Goal: Task Accomplishment & Management: Manage account settings

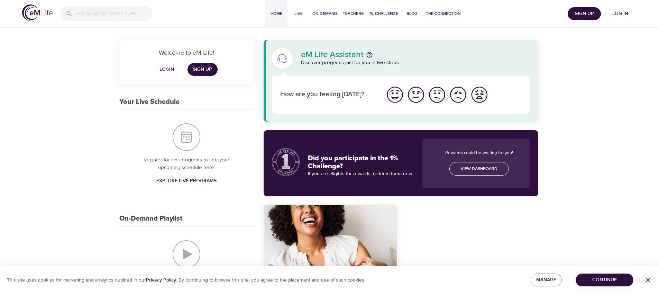
click at [618, 14] on span "Log in" at bounding box center [620, 13] width 28 height 9
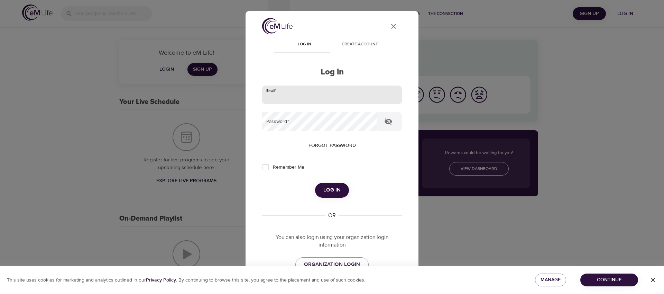
click at [338, 99] on input "email" at bounding box center [332, 94] width 140 height 19
type input "gfrontanilla-ext@wondrhealth.com"
click at [315, 183] on button "Log in" at bounding box center [332, 190] width 34 height 15
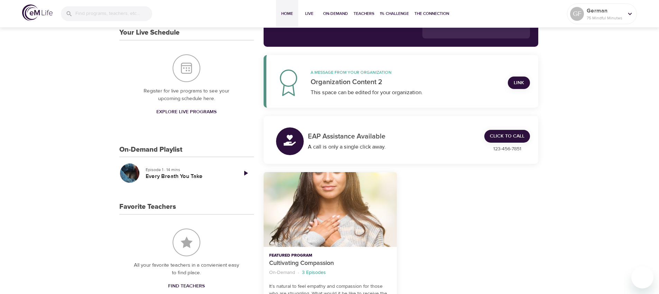
scroll to position [147, 0]
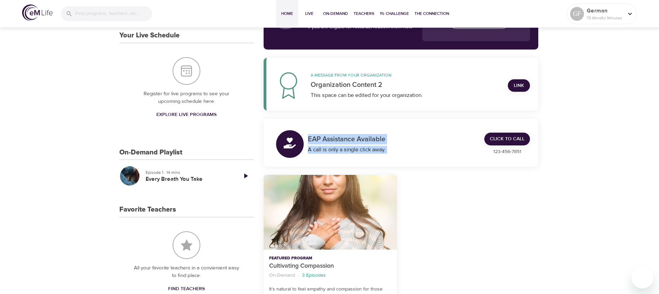
drag, startPoint x: 662, startPoint y: 73, endPoint x: 637, endPoint y: 56, distance: 29.7
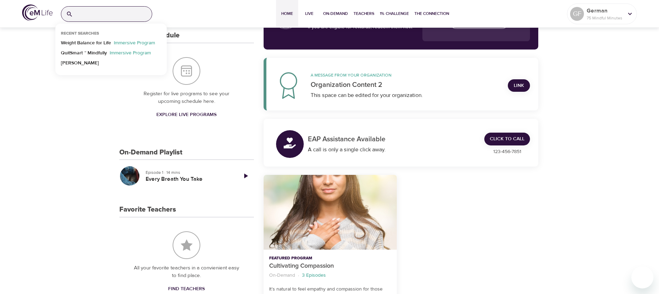
click at [127, 16] on input "search" at bounding box center [114, 14] width 76 height 15
type input "qsm"
click at [97, 44] on p "QuitSmart ™ Mindfully" at bounding box center [84, 44] width 46 height 10
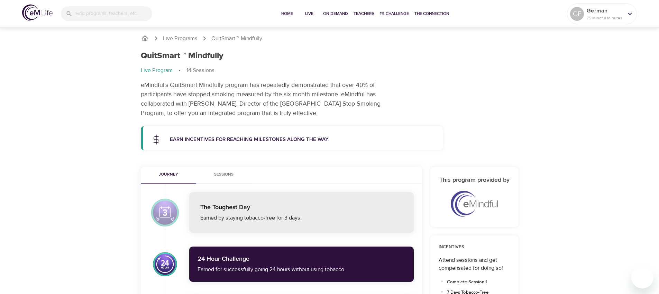
click at [215, 172] on span "Sessions" at bounding box center [223, 174] width 47 height 7
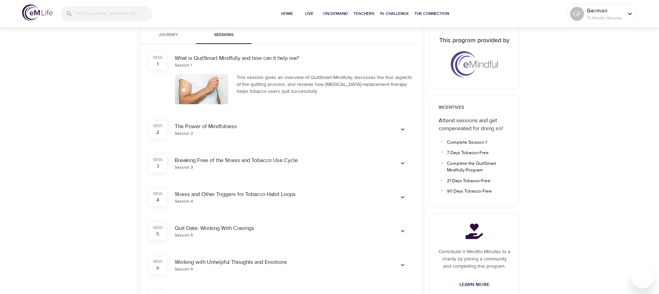
scroll to position [142, 0]
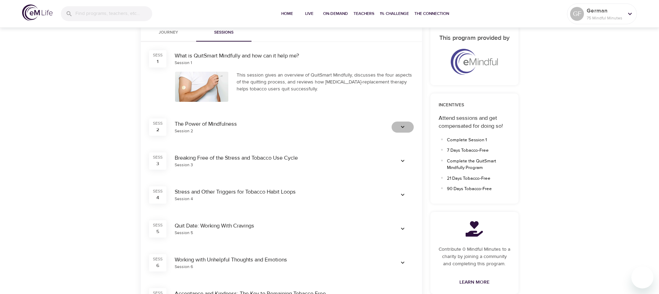
click at [401, 129] on icon "button" at bounding box center [402, 126] width 7 height 7
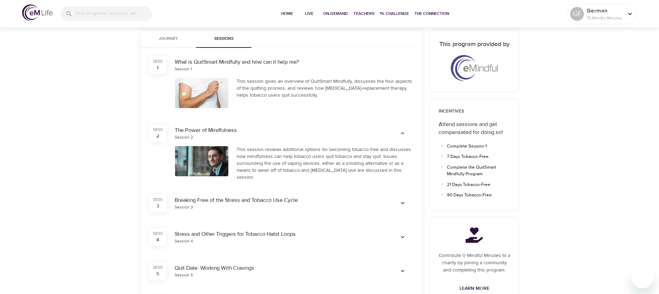
scroll to position [0, 0]
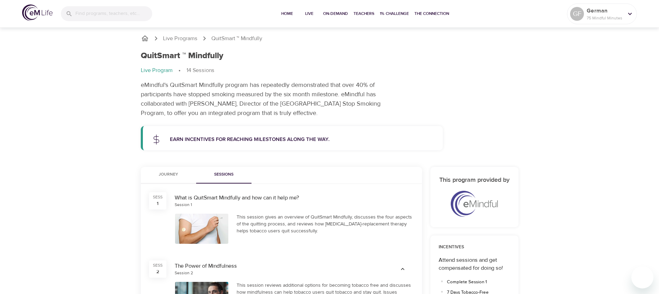
click at [164, 180] on button "Journey" at bounding box center [168, 175] width 55 height 17
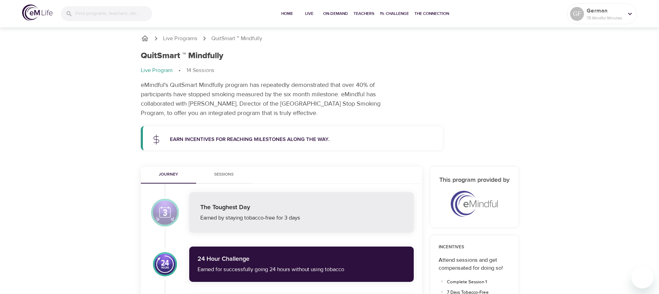
click at [163, 261] on div at bounding box center [165, 263] width 24 height 27
click at [631, 15] on icon at bounding box center [630, 14] width 8 height 8
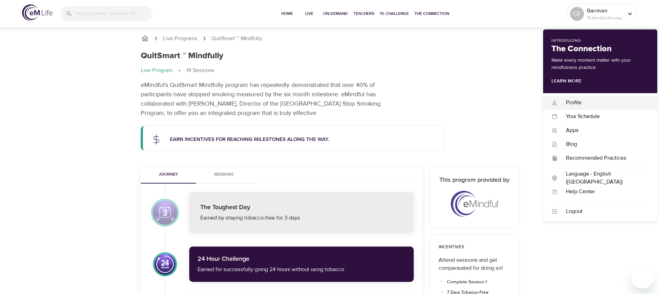
click at [578, 105] on div "Profile" at bounding box center [603, 103] width 91 height 8
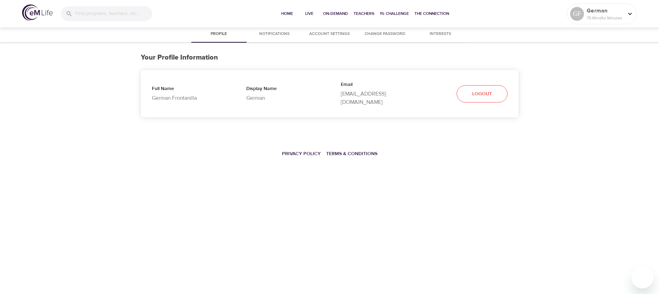
select select "10"
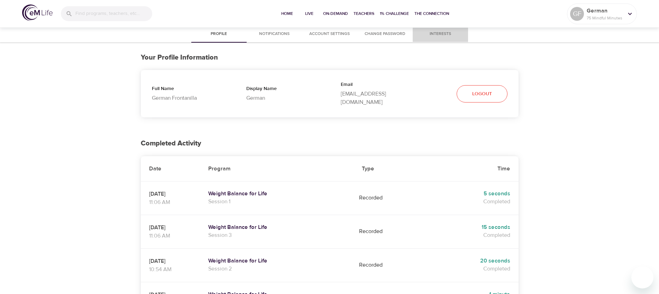
click at [448, 32] on span "Interests" at bounding box center [440, 33] width 47 height 7
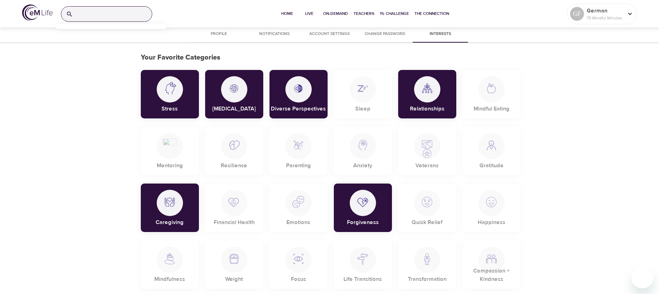
click at [103, 18] on input "search" at bounding box center [114, 14] width 76 height 15
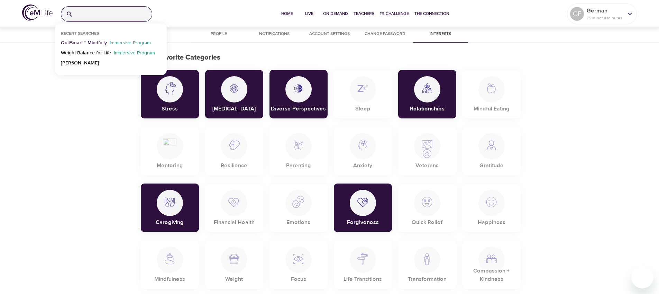
click at [97, 45] on p "QuitSmart ™ Mindfully" at bounding box center [84, 44] width 46 height 10
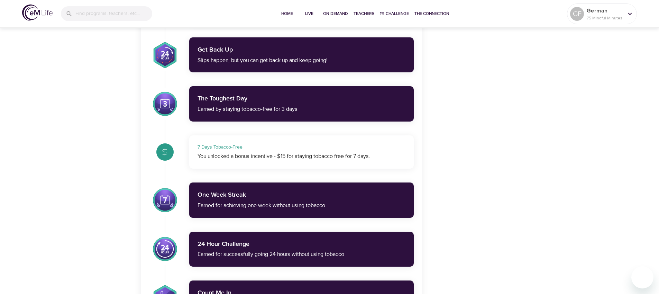
scroll to position [1649, 0]
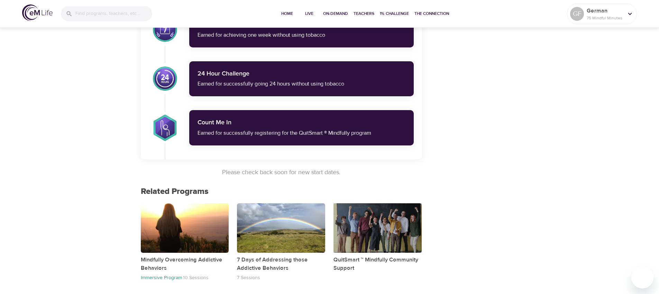
click at [395, 230] on div "button" at bounding box center [377, 227] width 88 height 49
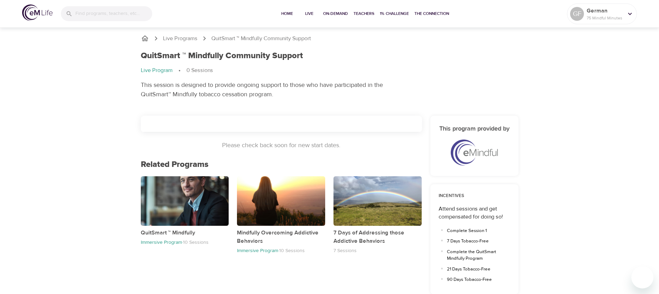
click at [175, 202] on div "button" at bounding box center [185, 200] width 88 height 49
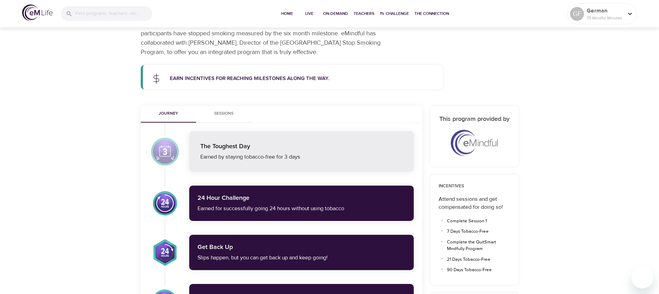
scroll to position [54, 0]
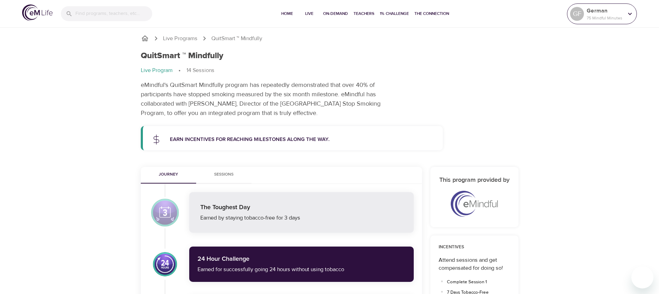
click at [584, 12] on div "GF" at bounding box center [577, 14] width 17 height 17
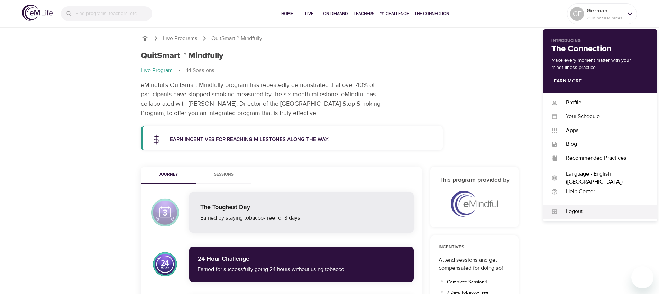
click at [558, 209] on div "Logout" at bounding box center [603, 211] width 91 height 8
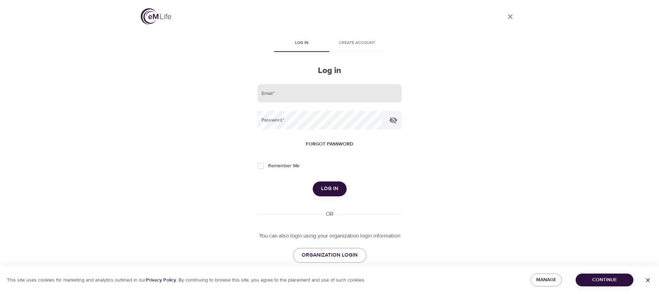
click at [293, 97] on input "email" at bounding box center [329, 93] width 144 height 19
click at [313, 181] on button "Log in" at bounding box center [330, 188] width 34 height 15
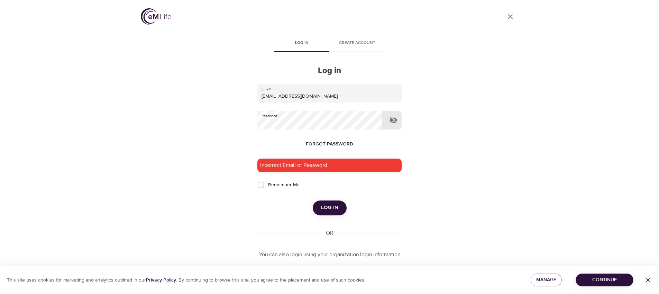
click at [313, 200] on button "Log in" at bounding box center [330, 207] width 34 height 15
click at [313, 95] on input "[EMAIL_ADDRESS][DOMAIN_NAME]" at bounding box center [329, 93] width 144 height 19
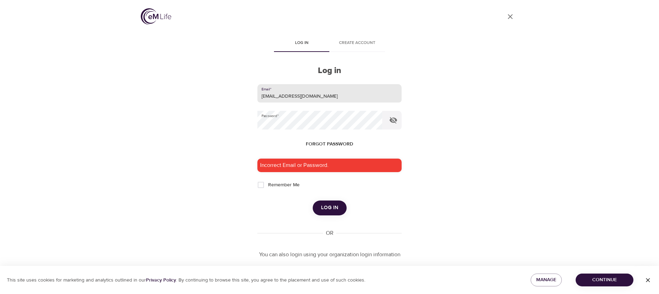
click at [313, 95] on input "[EMAIL_ADDRESS][DOMAIN_NAME]" at bounding box center [329, 93] width 144 height 19
type input "[EMAIL_ADDRESS][DOMAIN_NAME]"
click at [313, 200] on button "Log in" at bounding box center [330, 207] width 34 height 15
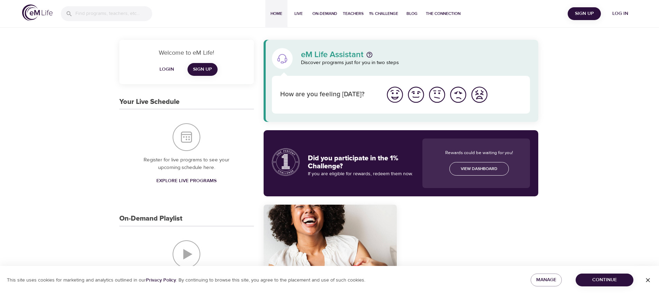
click at [620, 15] on span "Log in" at bounding box center [620, 13] width 28 height 9
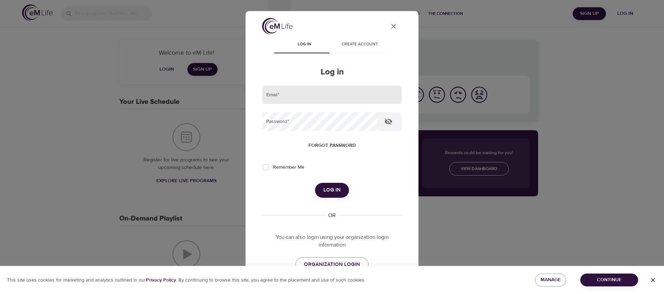
click at [347, 95] on input "email" at bounding box center [332, 94] width 140 height 19
type input "gfrontanilla-ext@wondrhealth.com"
click at [315, 183] on button "Log in" at bounding box center [332, 190] width 34 height 15
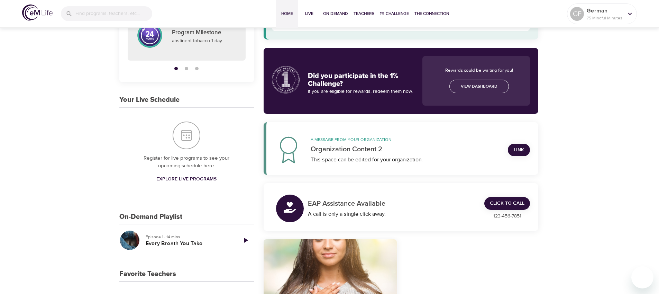
scroll to position [200, 0]
